Goal: Task Accomplishment & Management: Manage account settings

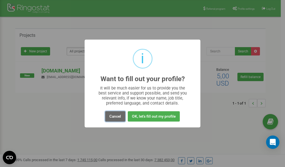
click at [115, 117] on button "Cancel" at bounding box center [115, 116] width 20 height 10
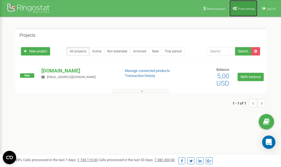
click at [242, 8] on span "Profile settings" at bounding box center [246, 8] width 17 height 3
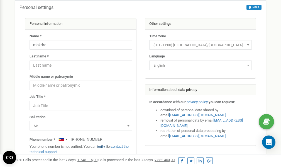
click at [105, 146] on link "verify it" at bounding box center [101, 146] width 11 height 4
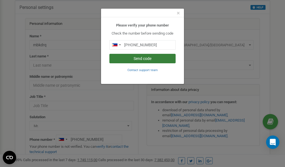
click at [148, 57] on button "Send code" at bounding box center [142, 58] width 66 height 9
